Goal: Navigation & Orientation: Find specific page/section

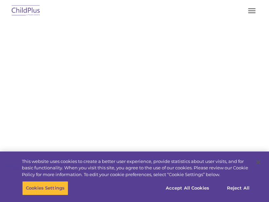
select select "MEDIUM"
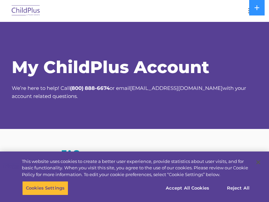
select select "MEDIUM"
